Goal: Navigation & Orientation: Find specific page/section

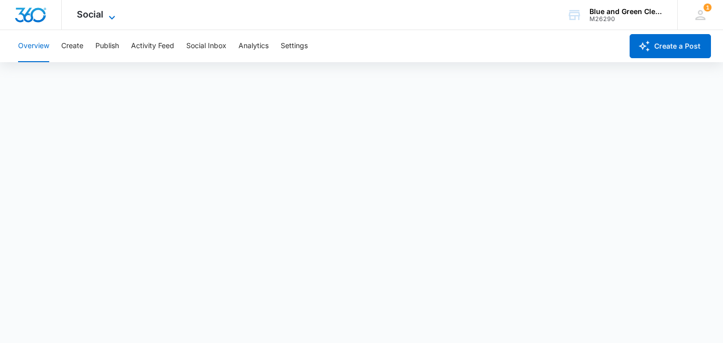
click at [106, 12] on icon at bounding box center [112, 18] width 12 height 12
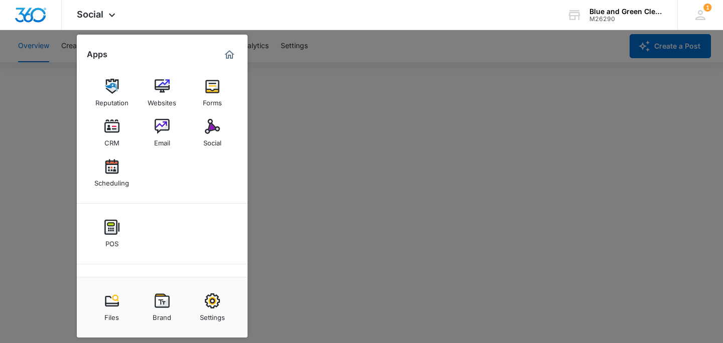
click at [339, 99] on div at bounding box center [361, 171] width 723 height 343
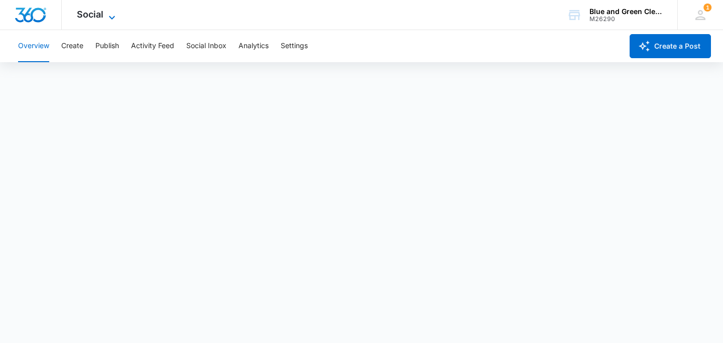
click at [85, 14] on span "Social" at bounding box center [90, 14] width 27 height 11
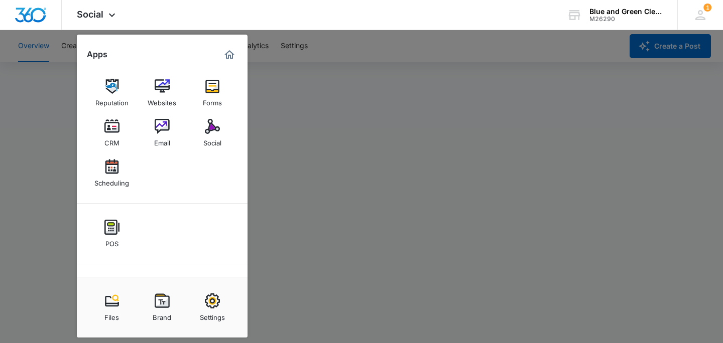
click at [356, 87] on div at bounding box center [361, 171] width 723 height 343
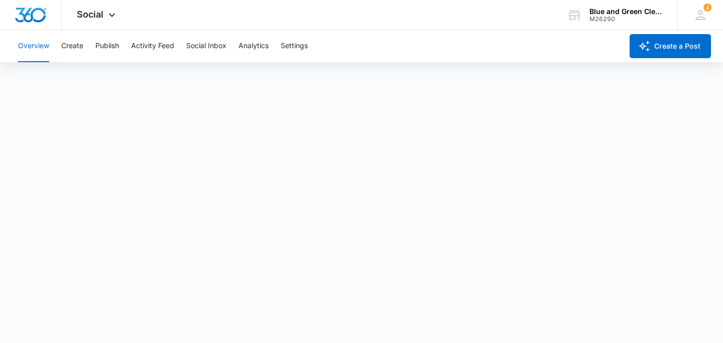
scroll to position [3, 0]
click at [73, 47] on button "Create" at bounding box center [72, 46] width 22 height 32
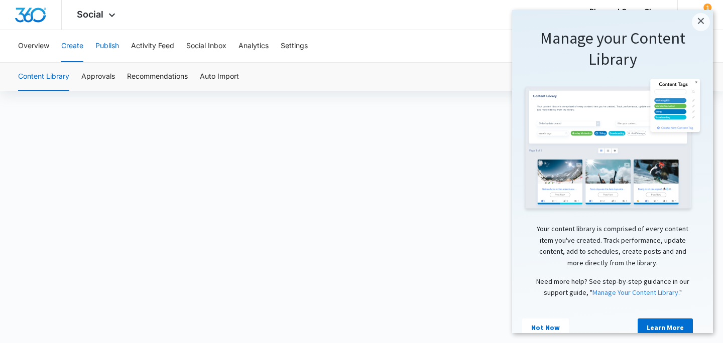
click at [109, 47] on button "Publish" at bounding box center [107, 46] width 24 height 32
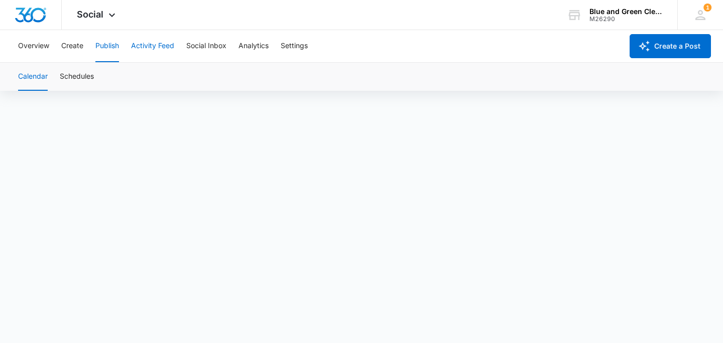
click at [143, 48] on button "Activity Feed" at bounding box center [152, 46] width 43 height 32
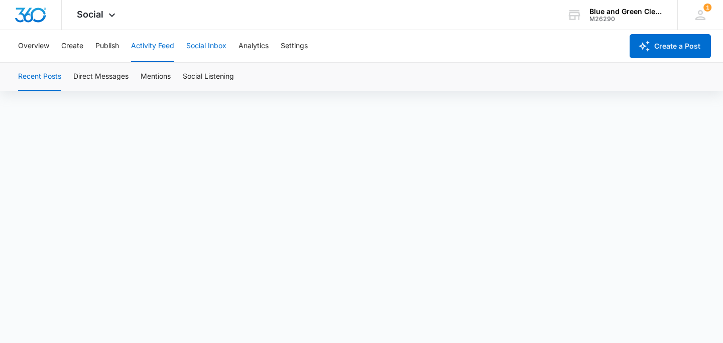
click at [208, 42] on button "Social Inbox" at bounding box center [206, 46] width 40 height 32
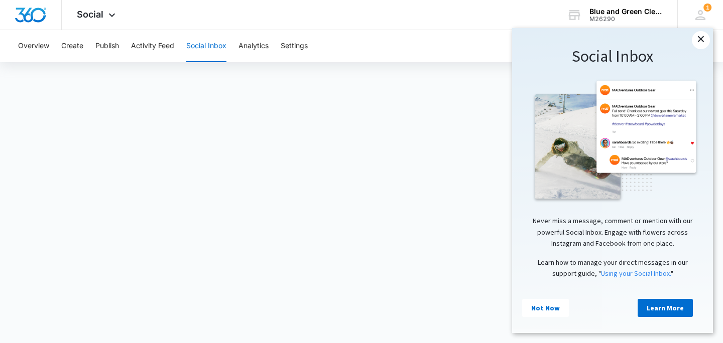
click at [697, 40] on link "×" at bounding box center [701, 40] width 18 height 18
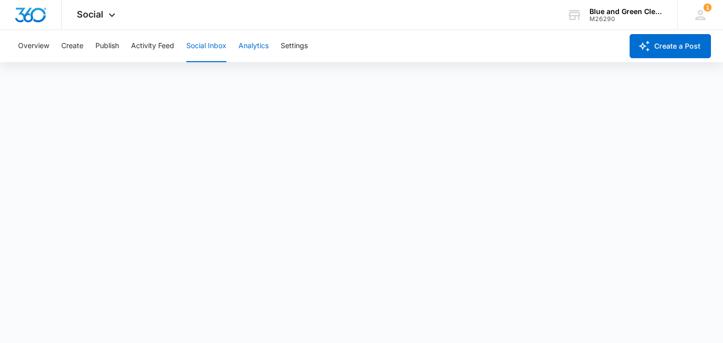
click at [253, 49] on button "Analytics" at bounding box center [254, 46] width 30 height 32
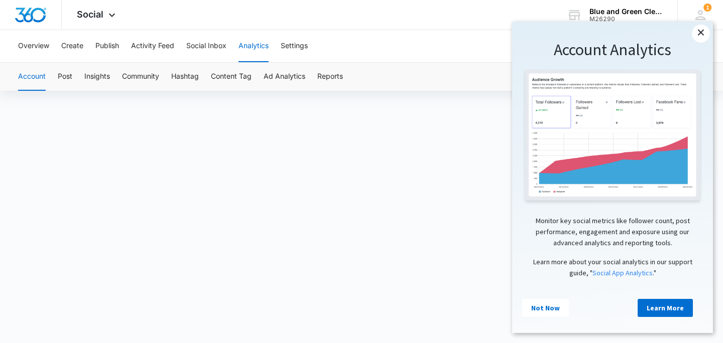
click at [701, 35] on link "×" at bounding box center [701, 34] width 18 height 18
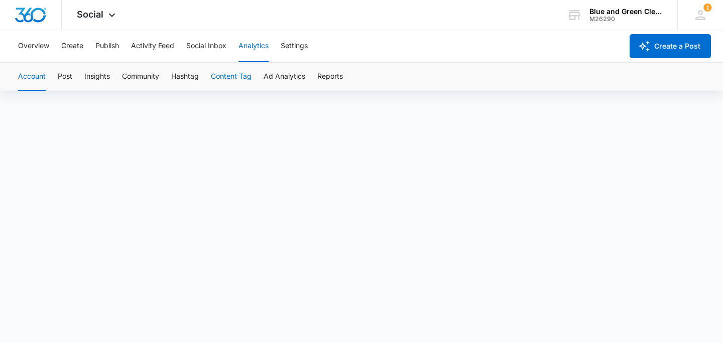
scroll to position [7, 0]
click at [297, 43] on button "Settings" at bounding box center [294, 46] width 27 height 32
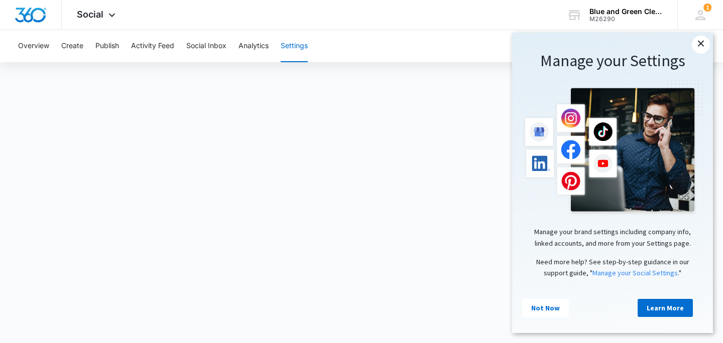
click at [701, 46] on link "×" at bounding box center [701, 45] width 18 height 18
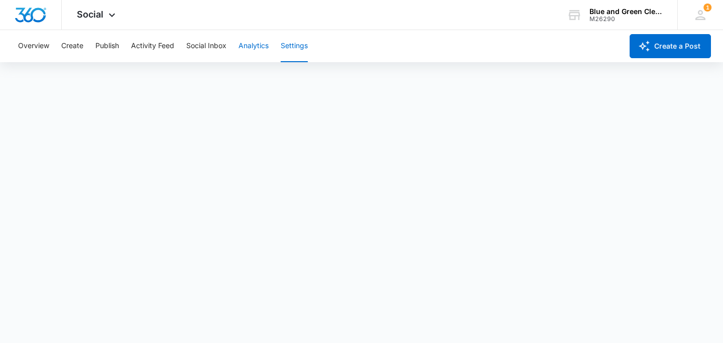
click at [241, 44] on button "Analytics" at bounding box center [254, 46] width 30 height 32
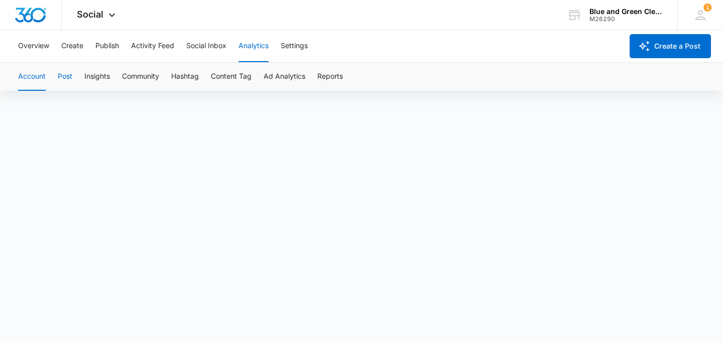
click at [69, 80] on button "Post" at bounding box center [65, 77] width 15 height 28
click at [100, 75] on button "Insights" at bounding box center [97, 77] width 26 height 28
click at [144, 47] on button "Activity Feed" at bounding box center [152, 46] width 43 height 32
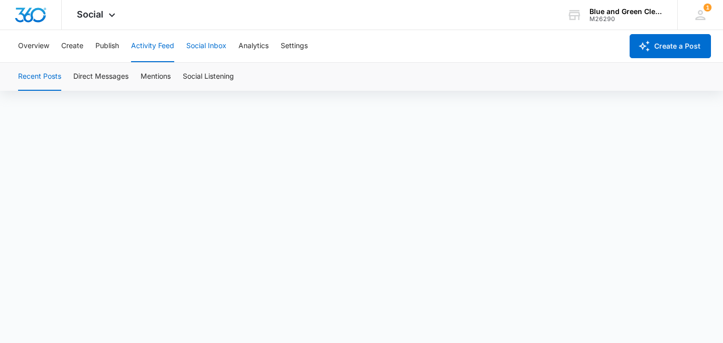
click at [201, 48] on button "Social Inbox" at bounding box center [206, 46] width 40 height 32
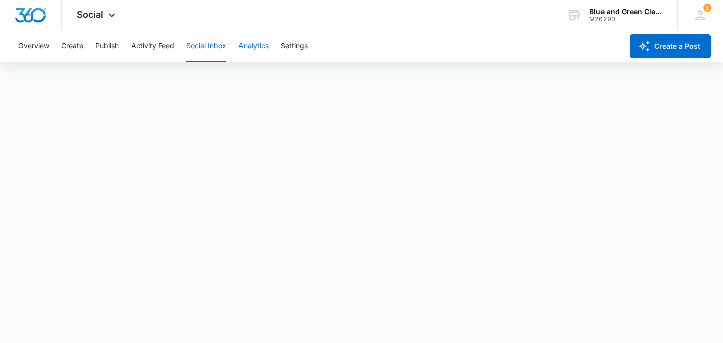
click at [248, 47] on button "Analytics" at bounding box center [254, 46] width 30 height 32
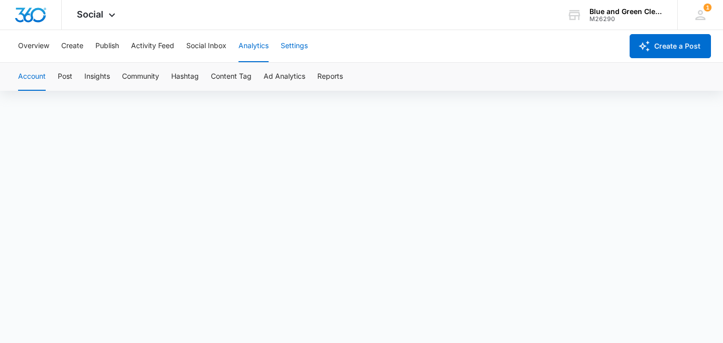
click at [288, 52] on button "Settings" at bounding box center [294, 46] width 27 height 32
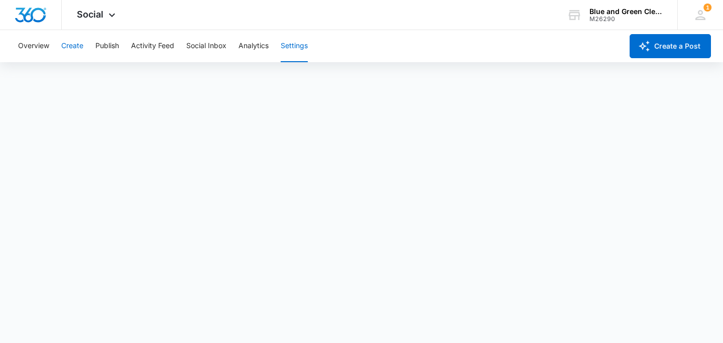
click at [71, 48] on button "Create" at bounding box center [72, 46] width 22 height 32
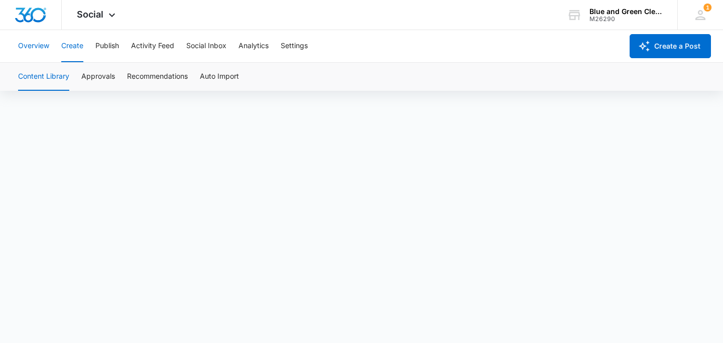
click at [36, 46] on button "Overview" at bounding box center [33, 46] width 31 height 32
